Goal: Task Accomplishment & Management: Use online tool/utility

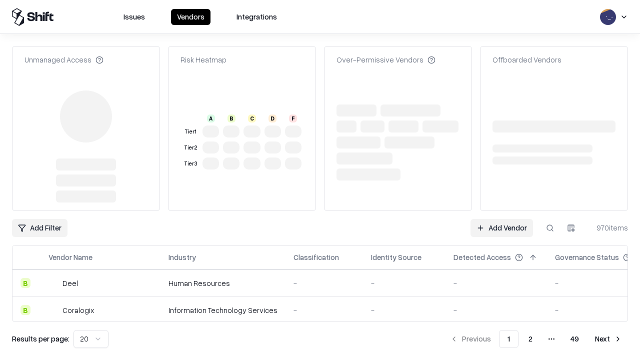
click at [501, 219] on link "Add Vendor" at bounding box center [501, 228] width 62 height 18
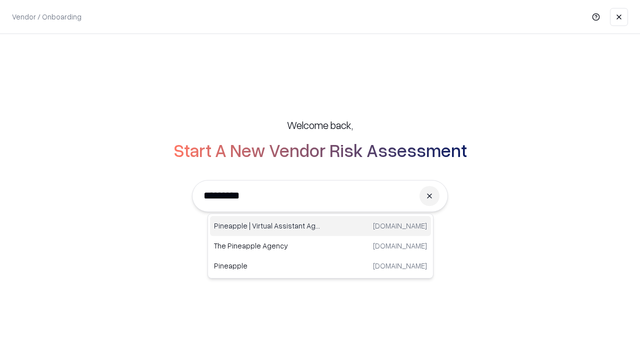
click at [320, 226] on div "Pineapple | Virtual Assistant Agency trypineapple.com" at bounding box center [320, 226] width 221 height 20
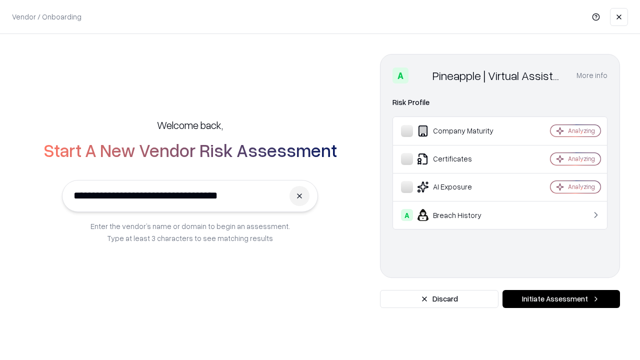
type input "**********"
click at [561, 299] on button "Initiate Assessment" at bounding box center [560, 299] width 117 height 18
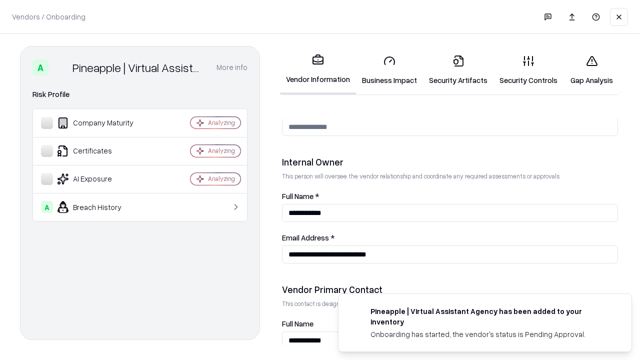
scroll to position [518, 0]
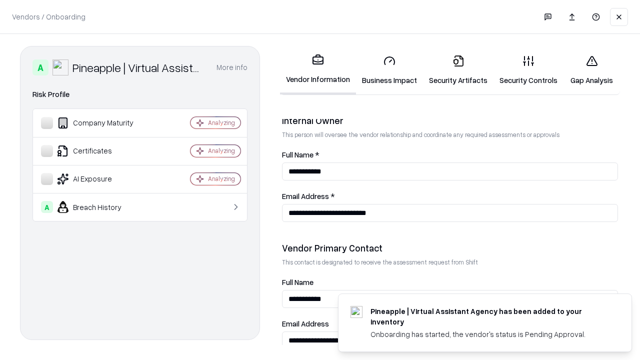
click at [458, 70] on link "Security Artifacts" at bounding box center [458, 70] width 70 height 46
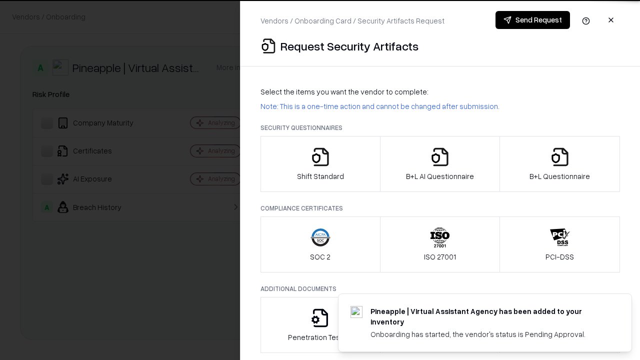
click at [559, 164] on icon "button" at bounding box center [560, 157] width 20 height 20
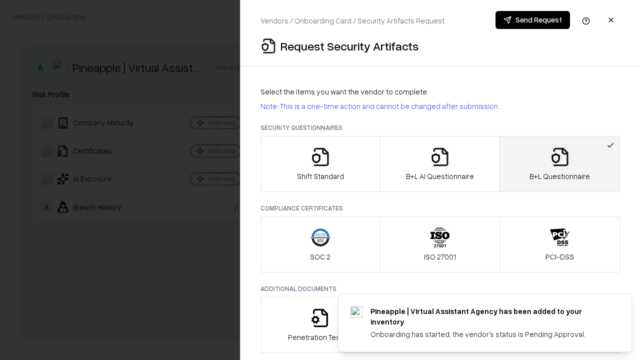
click at [439, 164] on icon "button" at bounding box center [440, 157] width 20 height 20
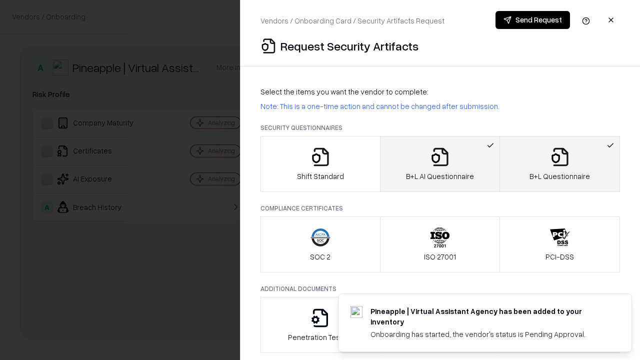
click at [532, 20] on button "Send Request" at bounding box center [532, 20] width 74 height 18
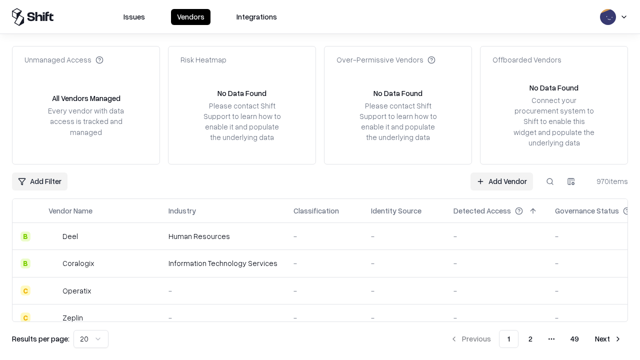
click at [550, 181] on button at bounding box center [550, 181] width 18 height 18
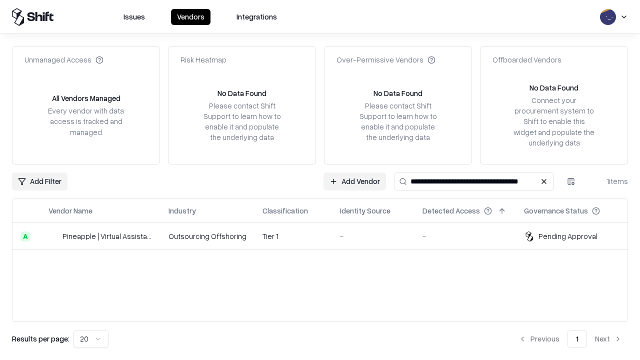
type input "**********"
click at [326, 236] on td "Tier 1" at bounding box center [292, 236] width 77 height 27
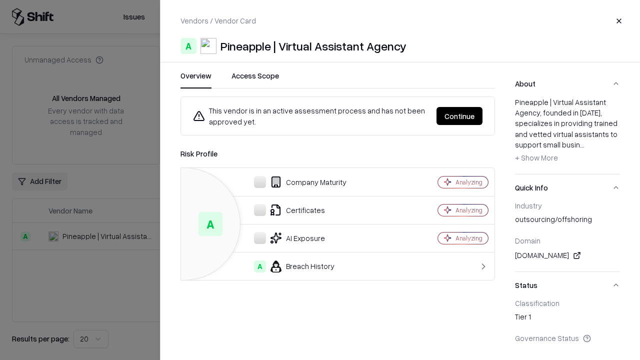
click at [459, 116] on button "Continue" at bounding box center [459, 116] width 46 height 18
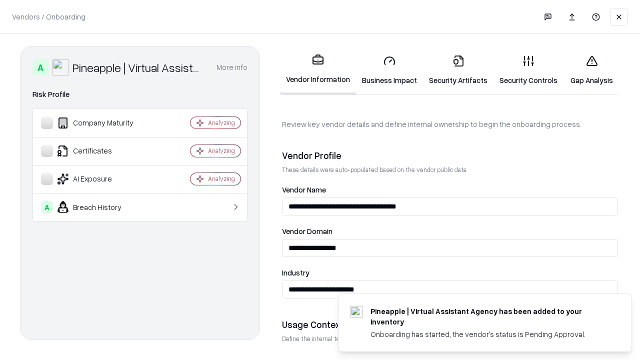
click at [458, 70] on link "Security Artifacts" at bounding box center [458, 70] width 70 height 46
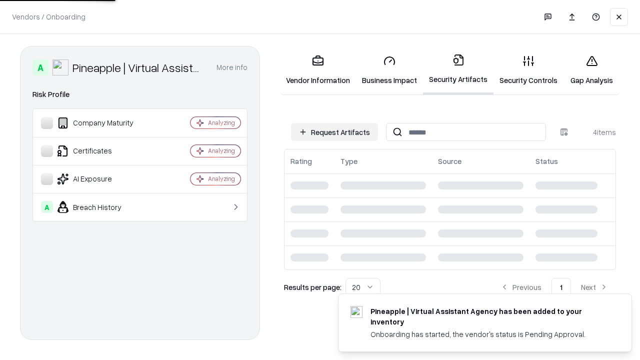
click at [591, 70] on link "Gap Analysis" at bounding box center [591, 70] width 56 height 46
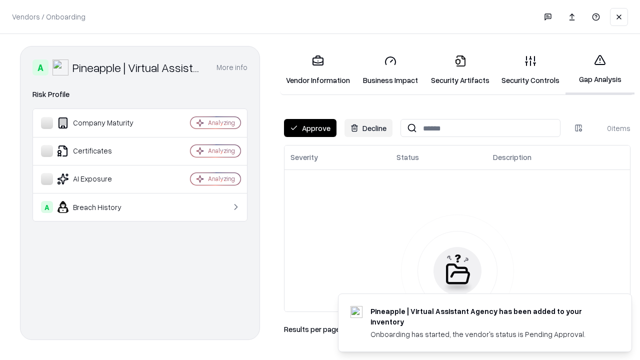
click at [310, 128] on button "Approve" at bounding box center [310, 128] width 52 height 18
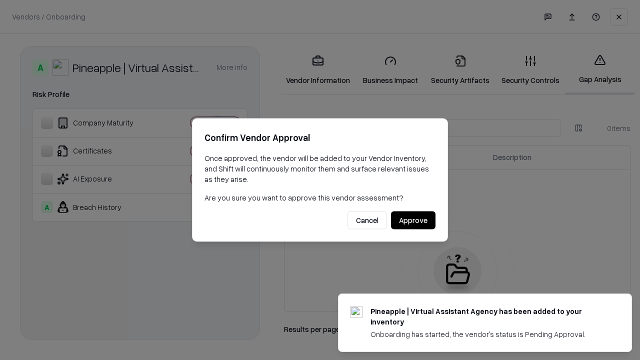
click at [413, 220] on button "Approve" at bounding box center [413, 220] width 44 height 18
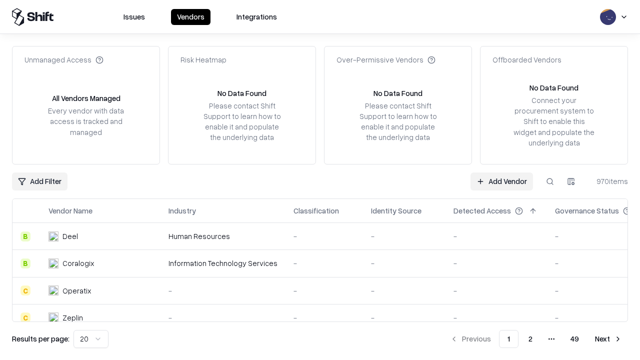
type input "**********"
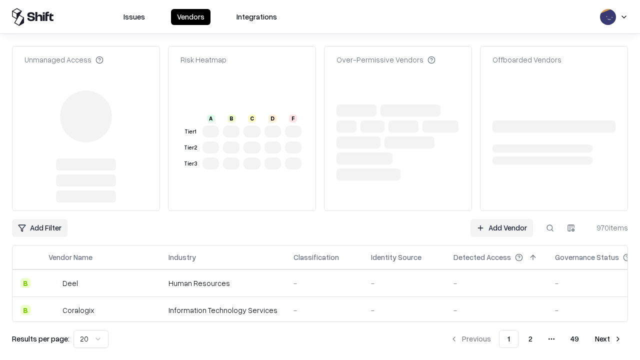
click at [501, 219] on link "Add Vendor" at bounding box center [501, 228] width 62 height 18
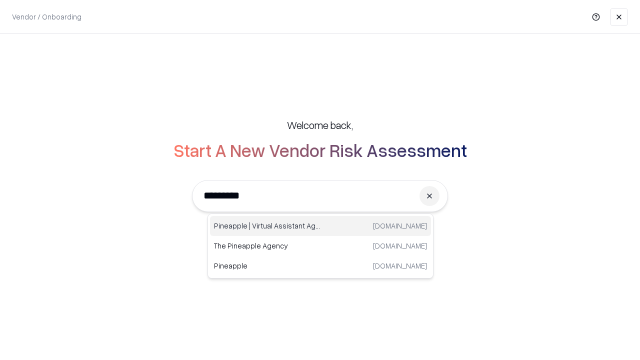
click at [320, 226] on div "Pineapple | Virtual Assistant Agency trypineapple.com" at bounding box center [320, 226] width 221 height 20
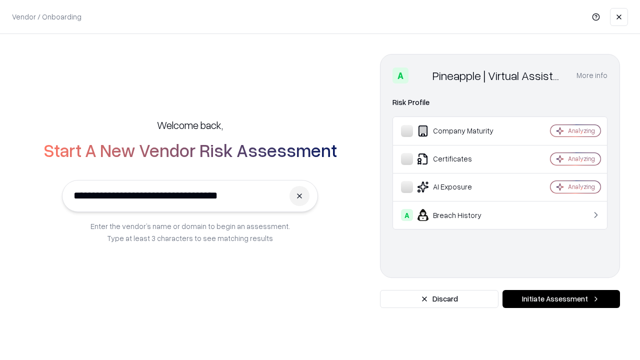
type input "**********"
click at [561, 299] on button "Initiate Assessment" at bounding box center [560, 299] width 117 height 18
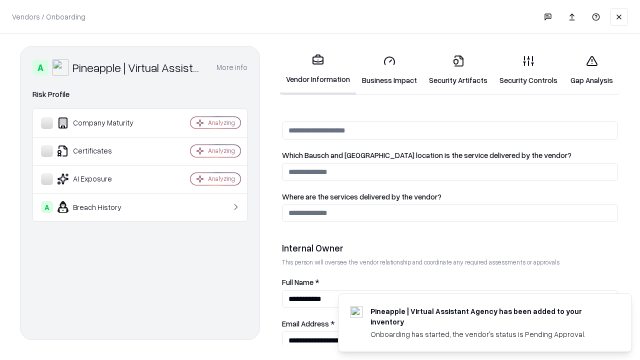
scroll to position [518, 0]
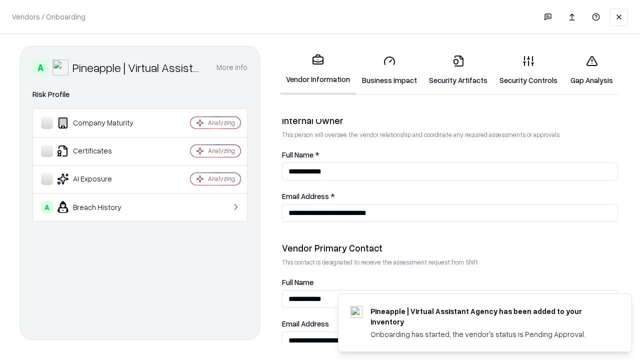
click at [591, 70] on link "Gap Analysis" at bounding box center [591, 70] width 56 height 46
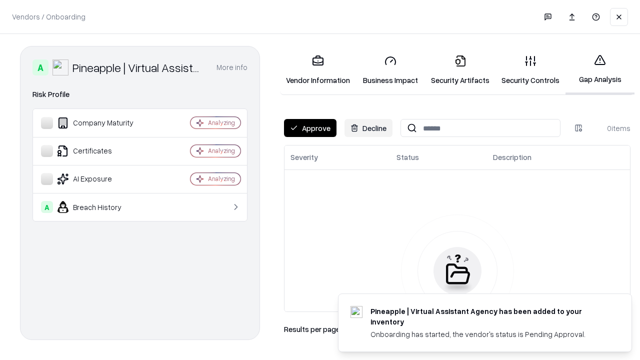
click at [310, 128] on button "Approve" at bounding box center [310, 128] width 52 height 18
